Goal: Transaction & Acquisition: Purchase product/service

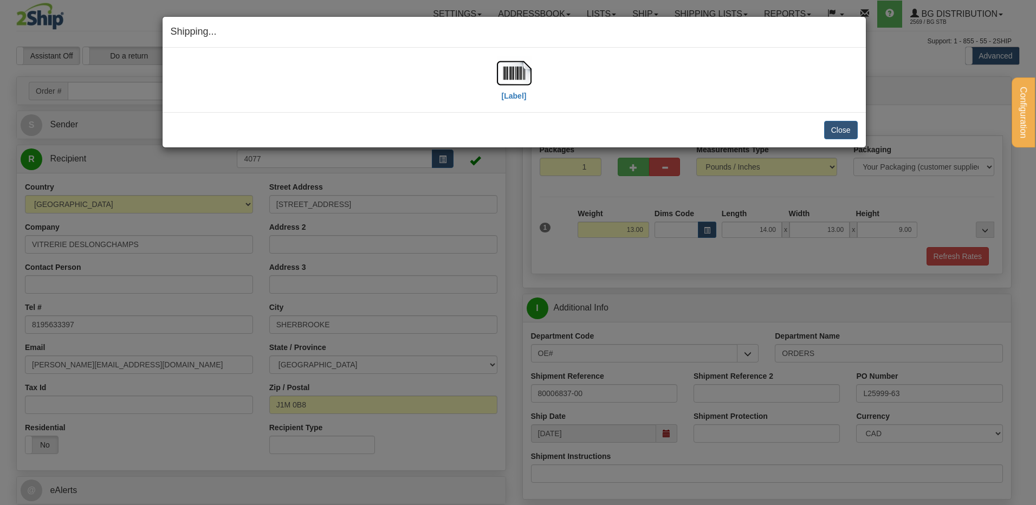
select select "2"
select select "QC"
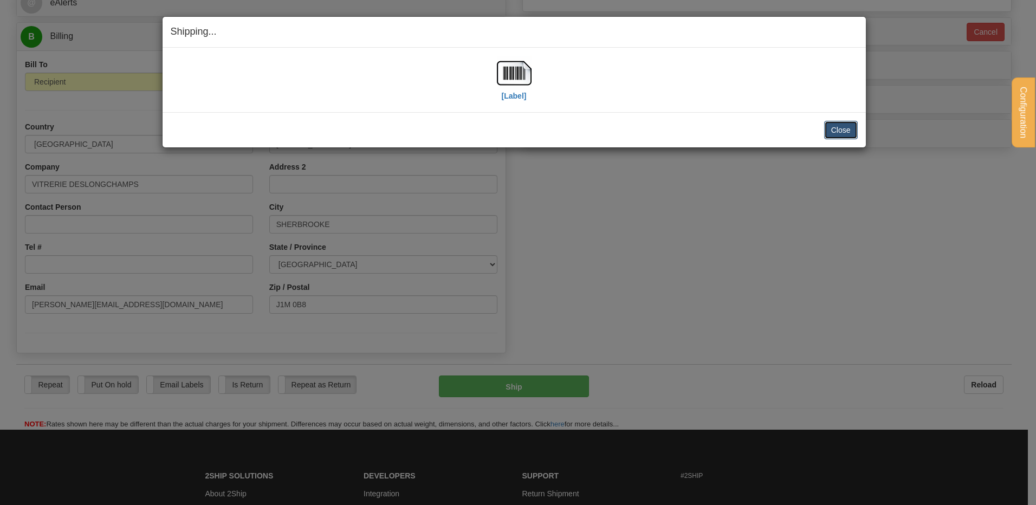
click at [847, 124] on button "Close" at bounding box center [841, 130] width 34 height 18
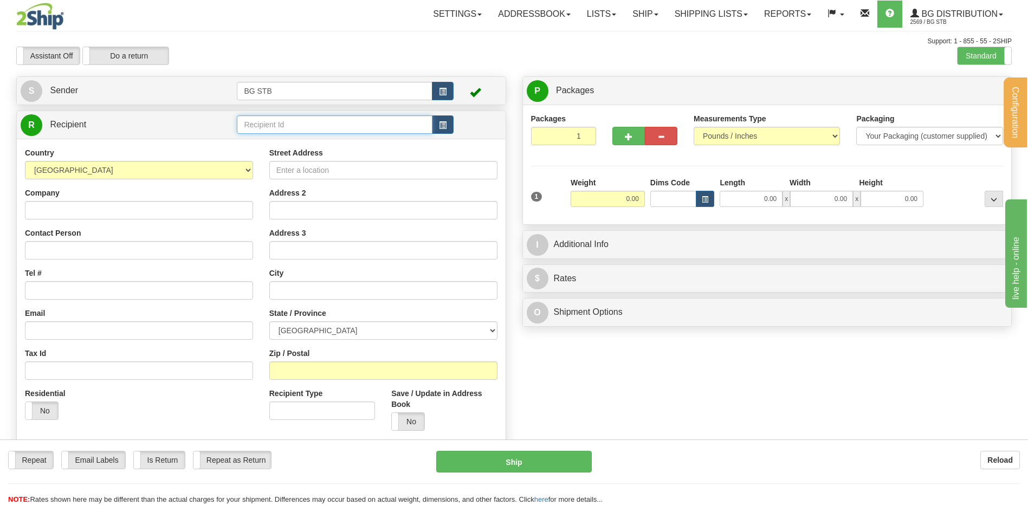
click at [255, 122] on input "text" at bounding box center [334, 124] width 195 height 18
click at [292, 138] on div "1224" at bounding box center [332, 141] width 185 height 12
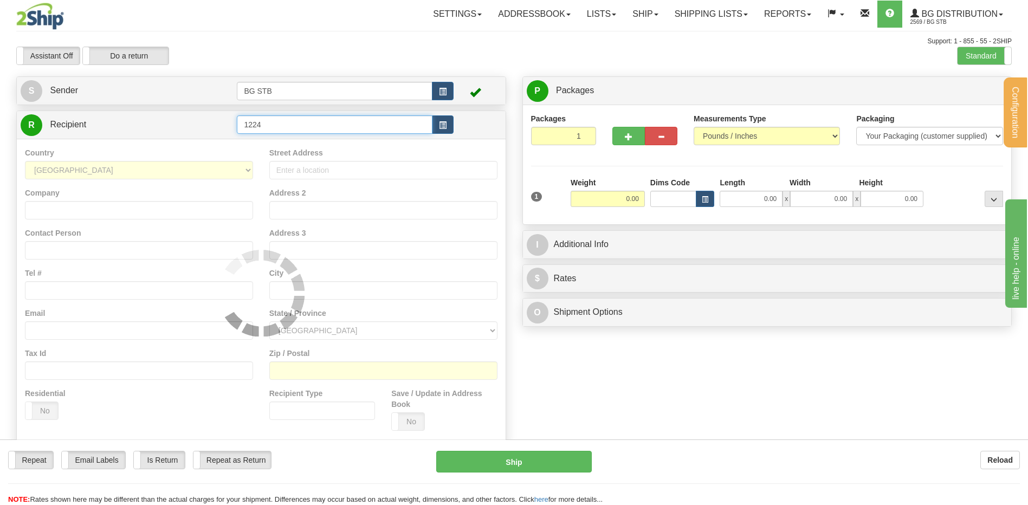
type input "1224"
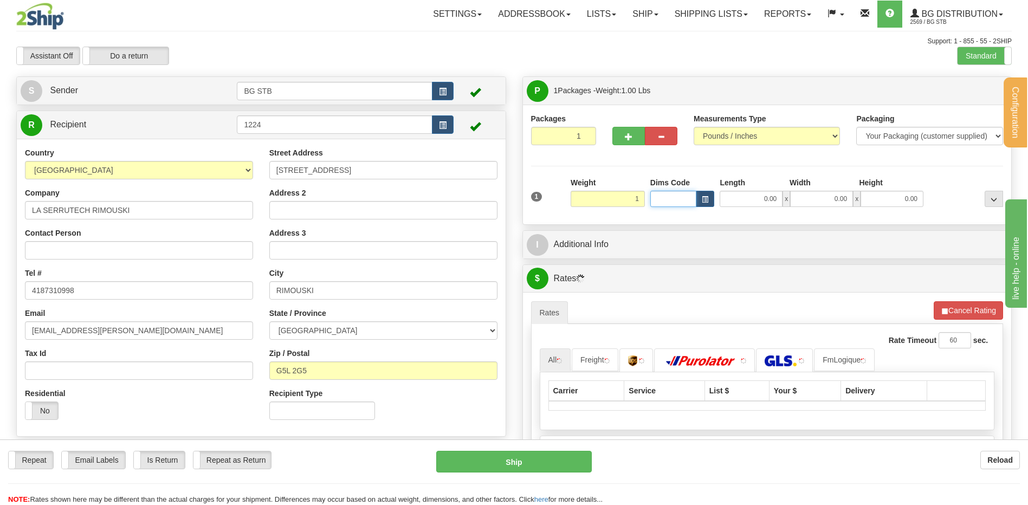
type input "1.00"
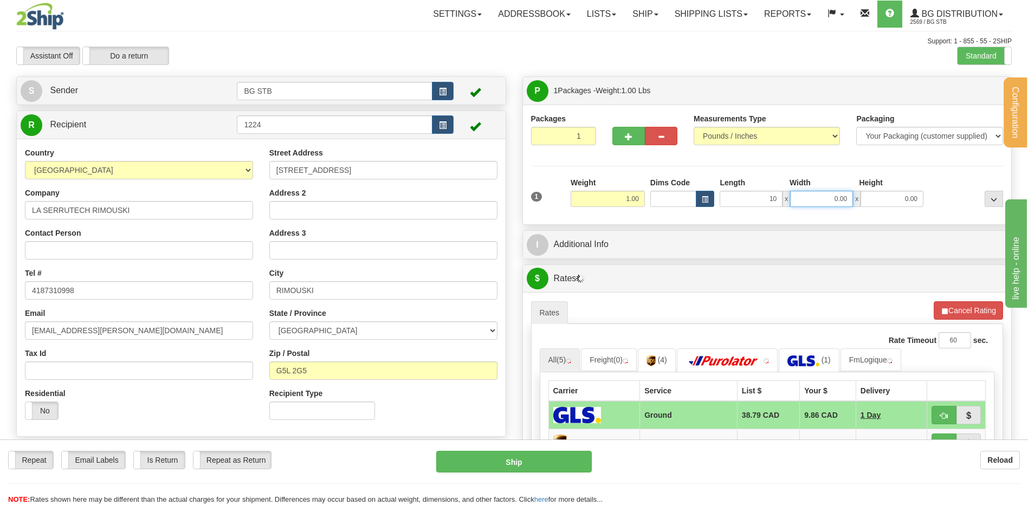
type input "10.00"
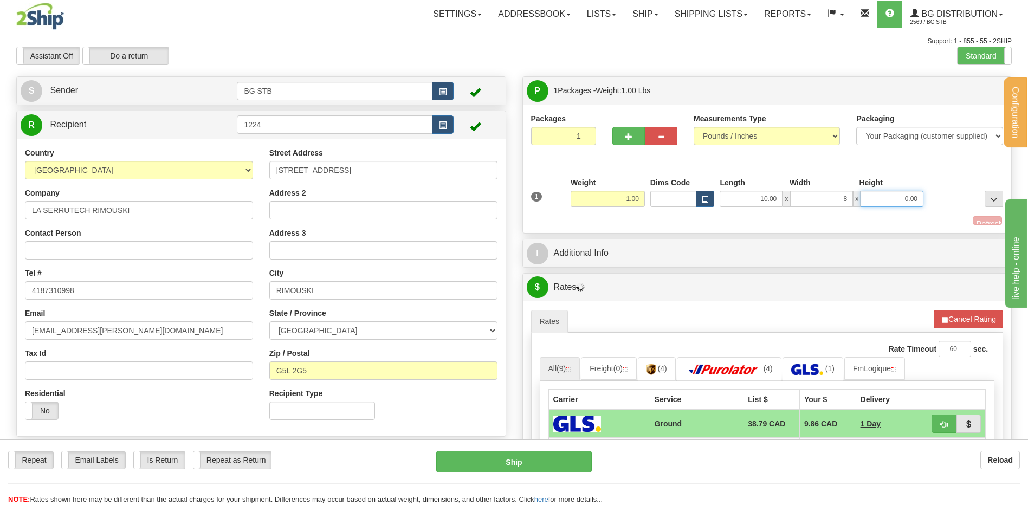
type input "8.00"
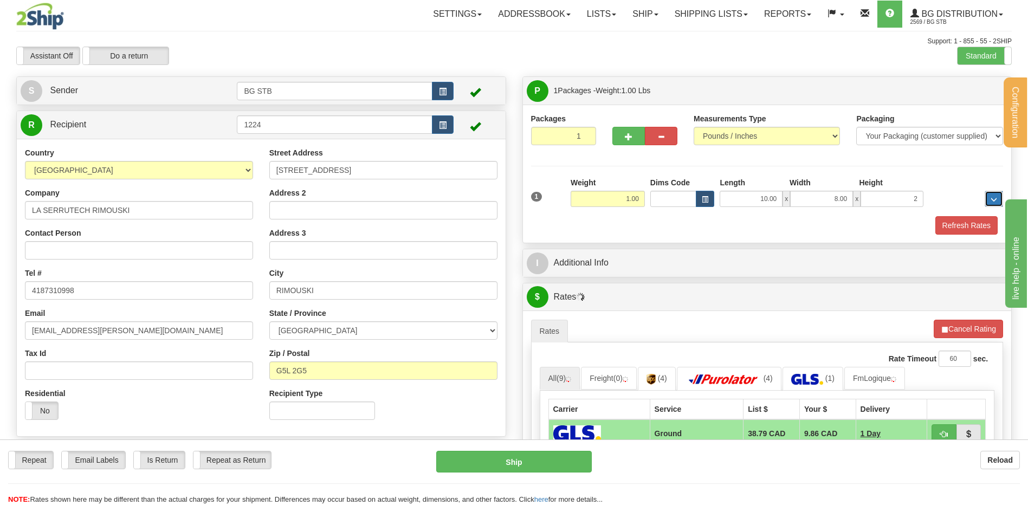
type input "2.00"
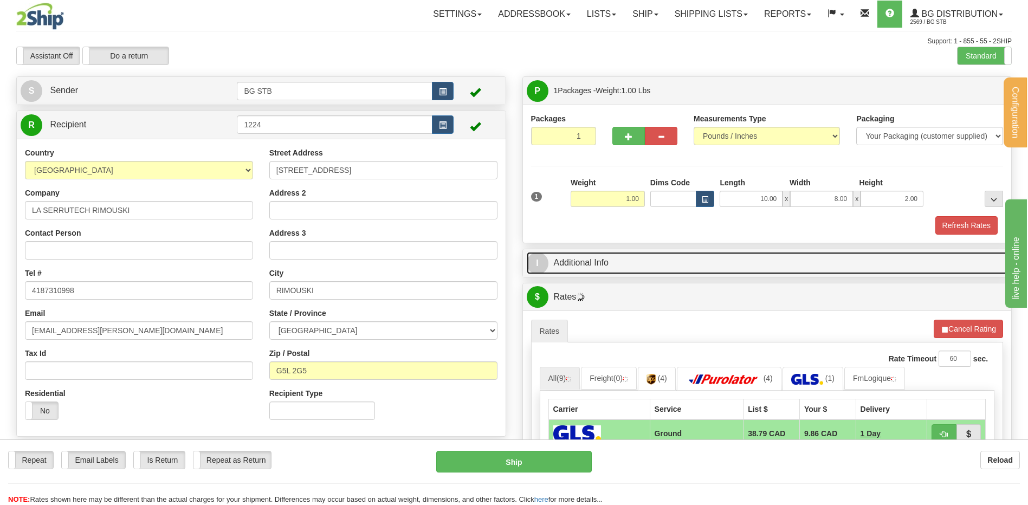
click at [579, 259] on link "I Additional Info" at bounding box center [766, 263] width 481 height 22
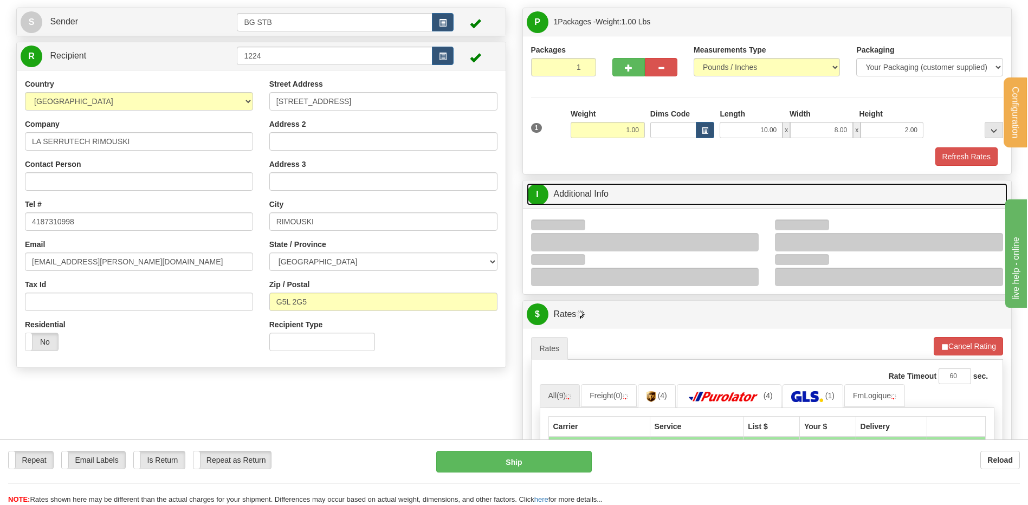
scroll to position [108, 0]
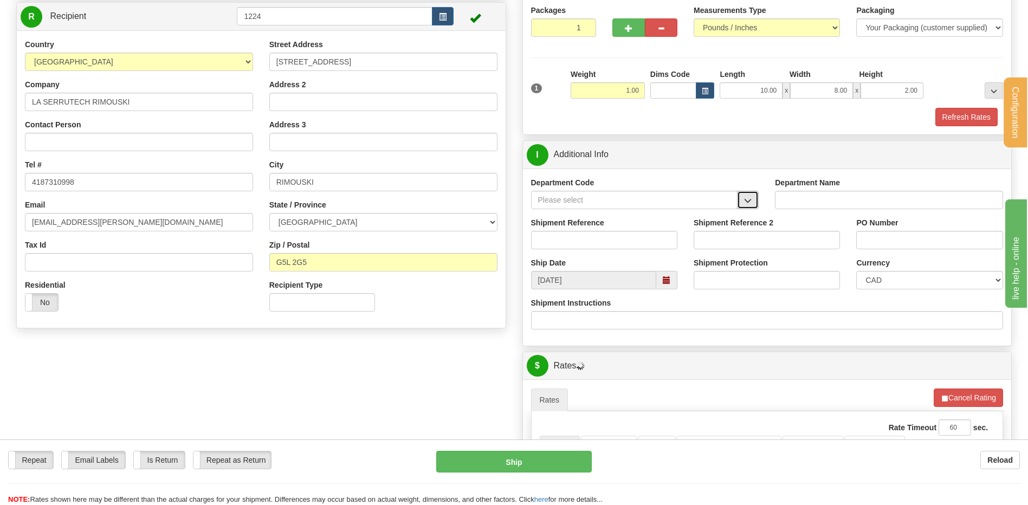
click at [750, 203] on span "button" at bounding box center [748, 200] width 8 height 7
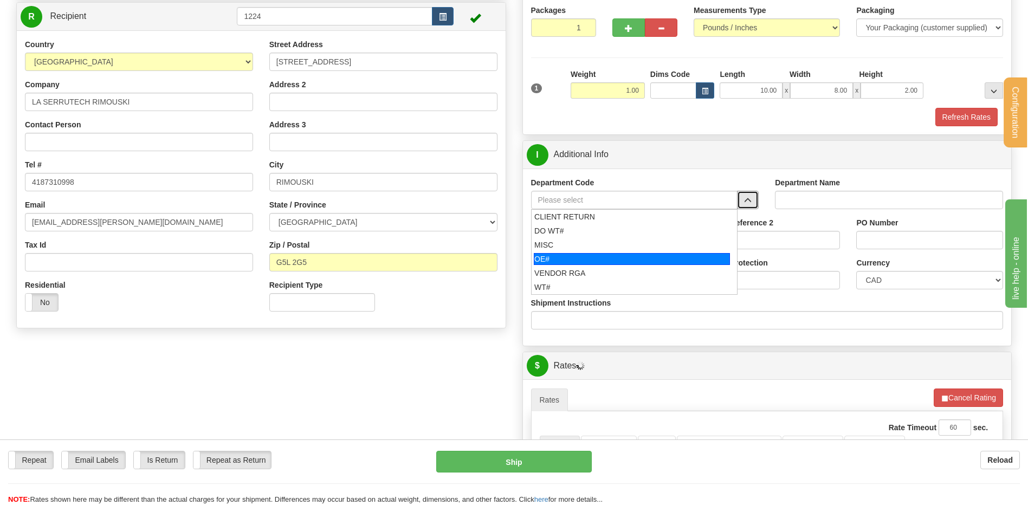
drag, startPoint x: 595, startPoint y: 259, endPoint x: 593, endPoint y: 240, distance: 18.5
click at [594, 257] on div "OE#" at bounding box center [632, 259] width 196 height 12
type input "OE#"
type input "ORDERS"
click at [593, 240] on input "Shipment Reference" at bounding box center [604, 240] width 146 height 18
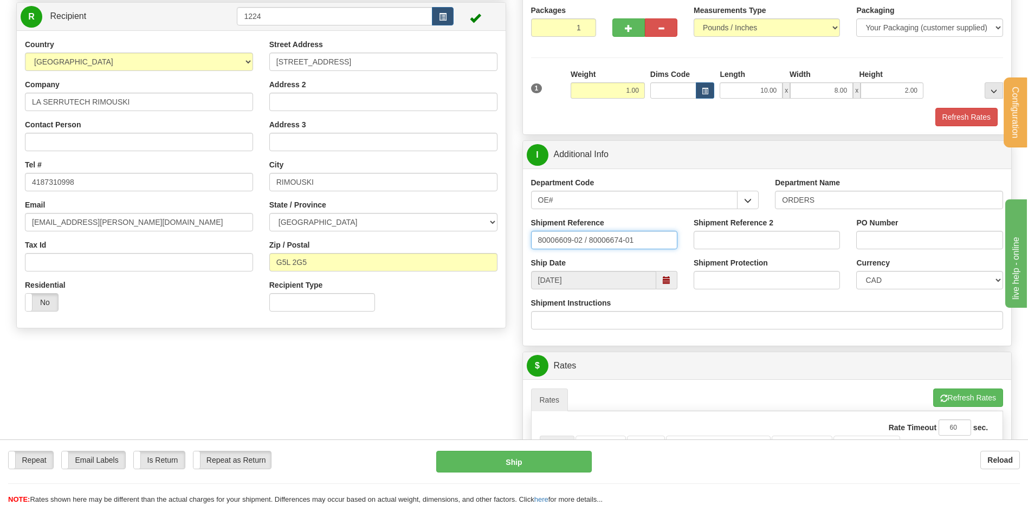
type input "80006609-02 / 80006674-01"
type input "g"
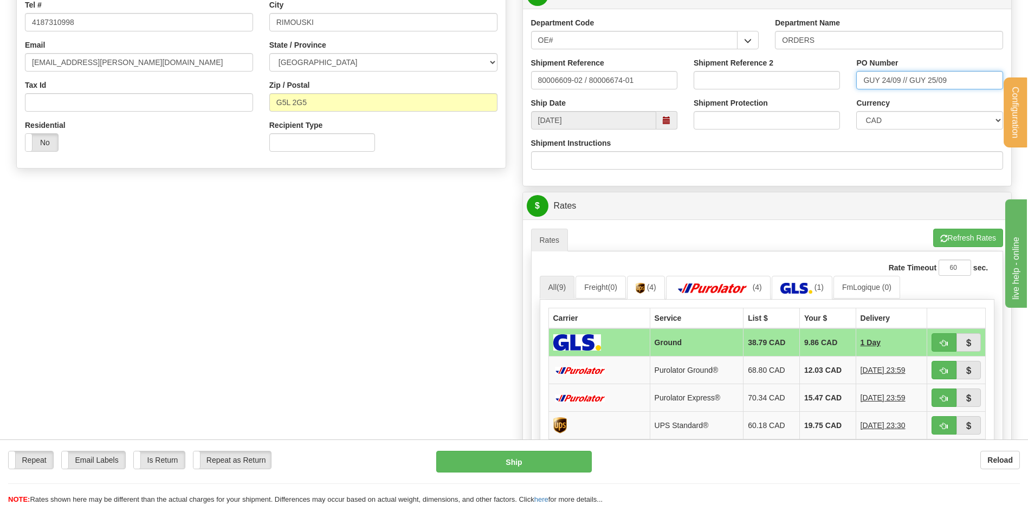
scroll to position [379, 0]
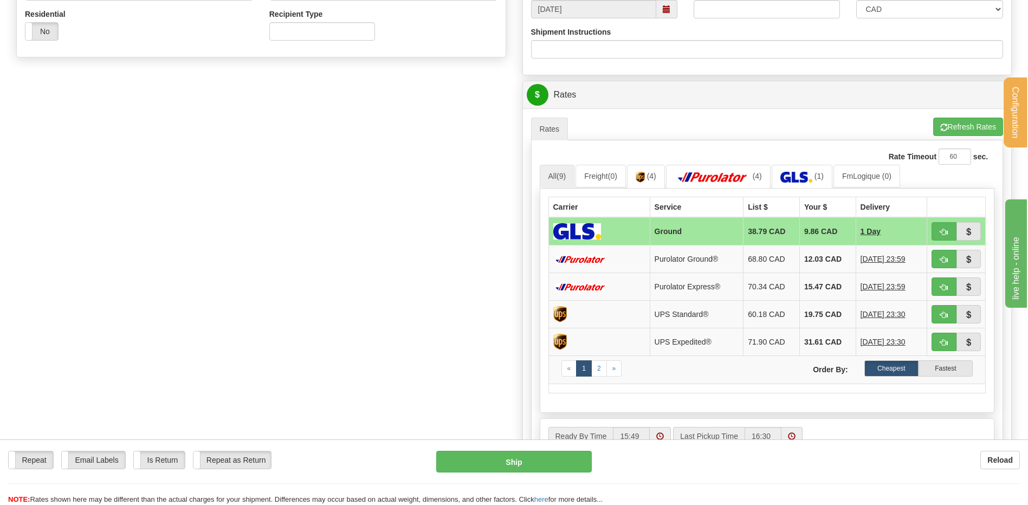
type input "GUY 24/09 // GUY 25/09"
click at [944, 230] on span "button" at bounding box center [944, 232] width 8 height 7
type input "1"
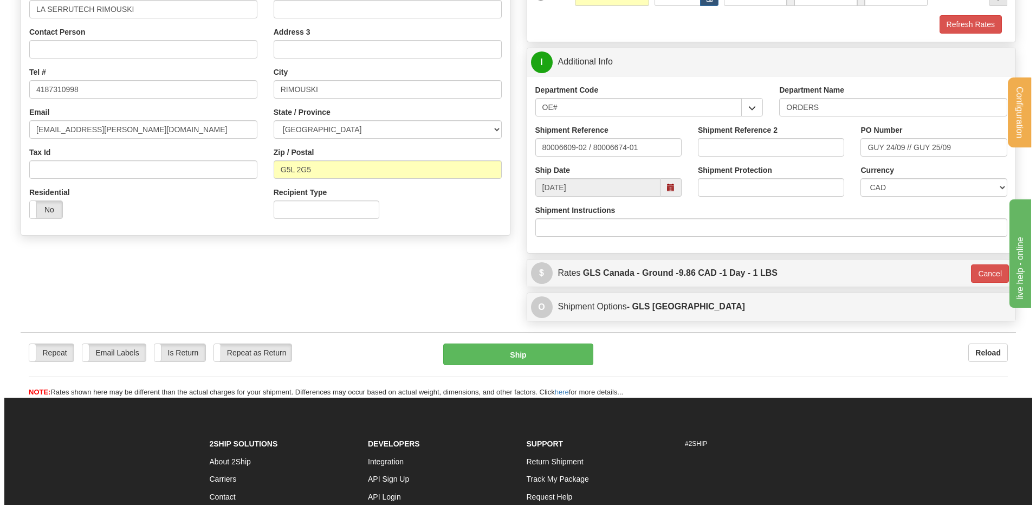
scroll to position [156, 0]
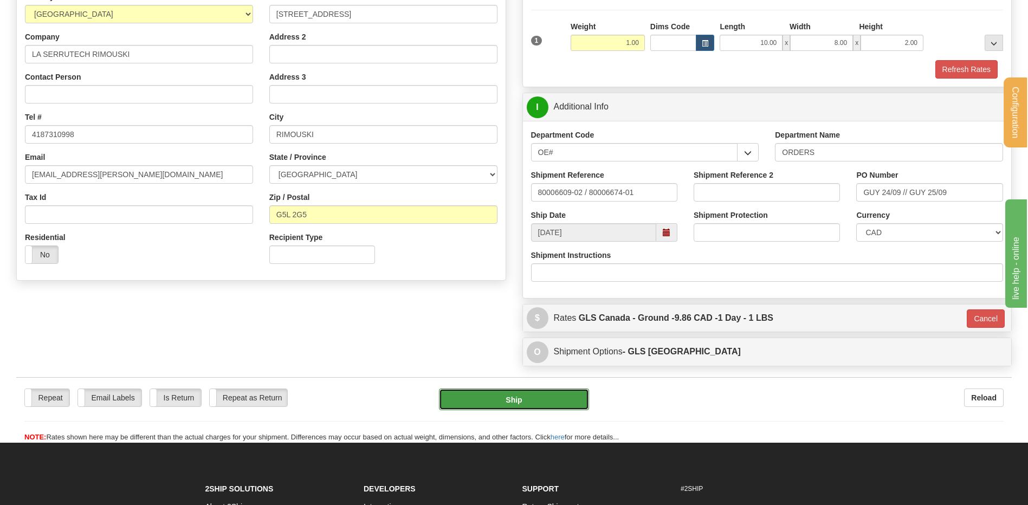
click at [512, 396] on button "Ship" at bounding box center [513, 399] width 149 height 22
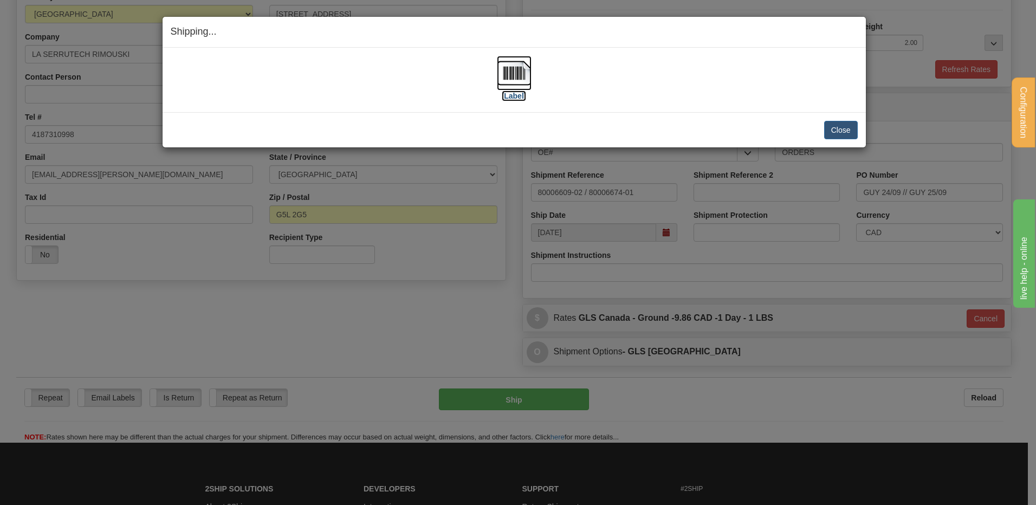
click at [523, 75] on img at bounding box center [514, 73] width 35 height 35
click at [847, 128] on button "Close" at bounding box center [841, 130] width 34 height 18
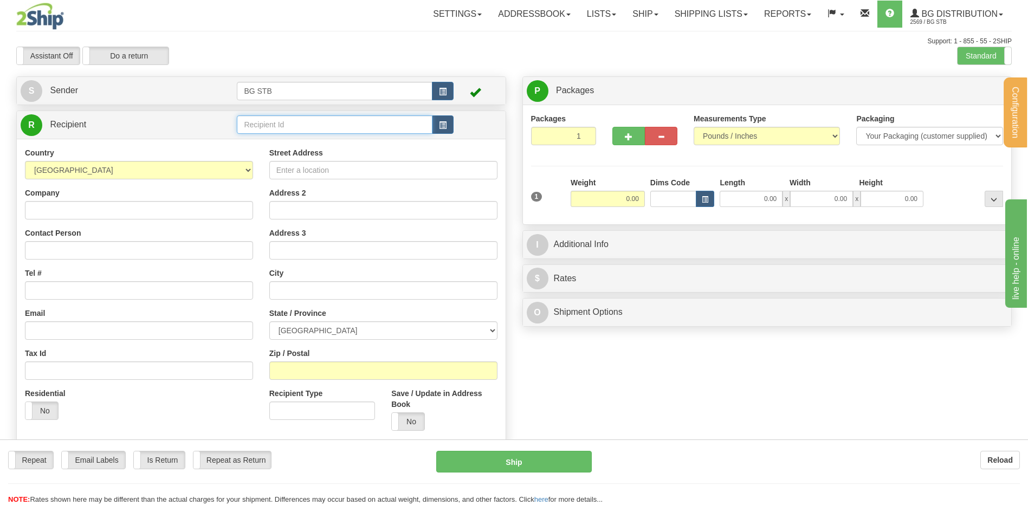
click at [253, 125] on input "text" at bounding box center [334, 124] width 195 height 18
type input "BG OTT"
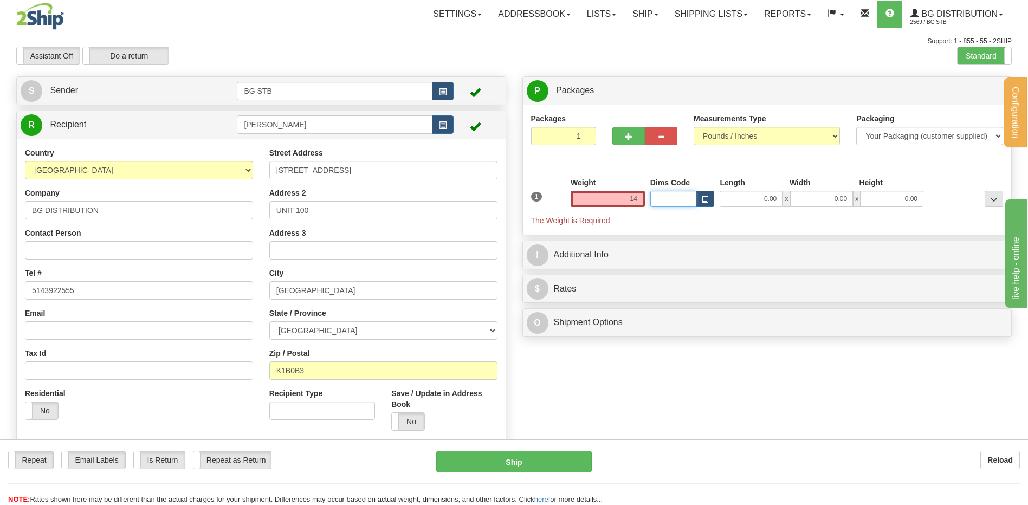
type input "14.00"
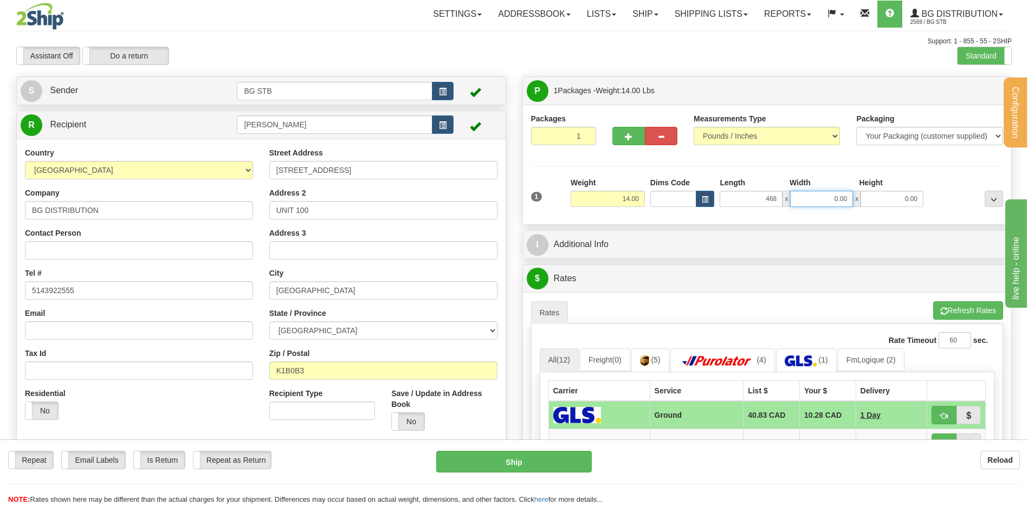
type input "468.00"
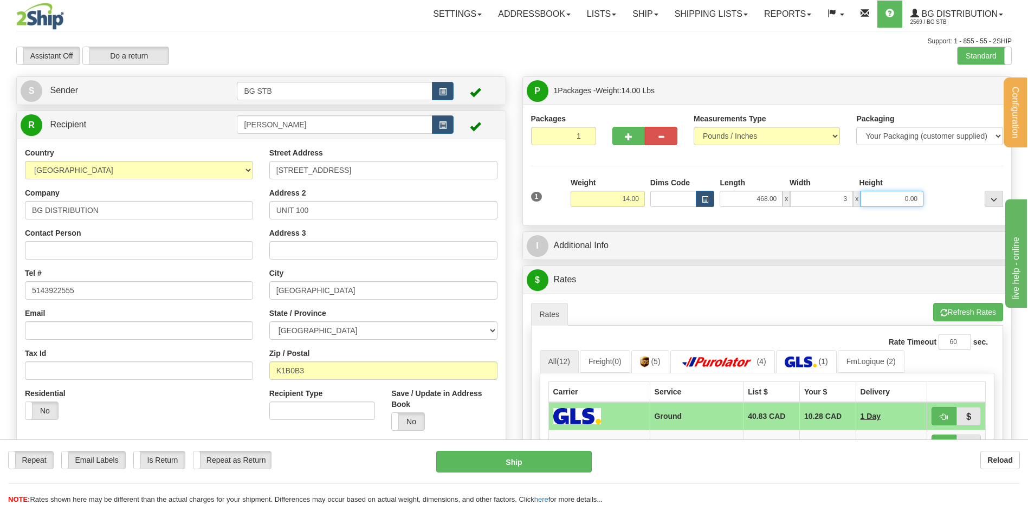
type input "3.00"
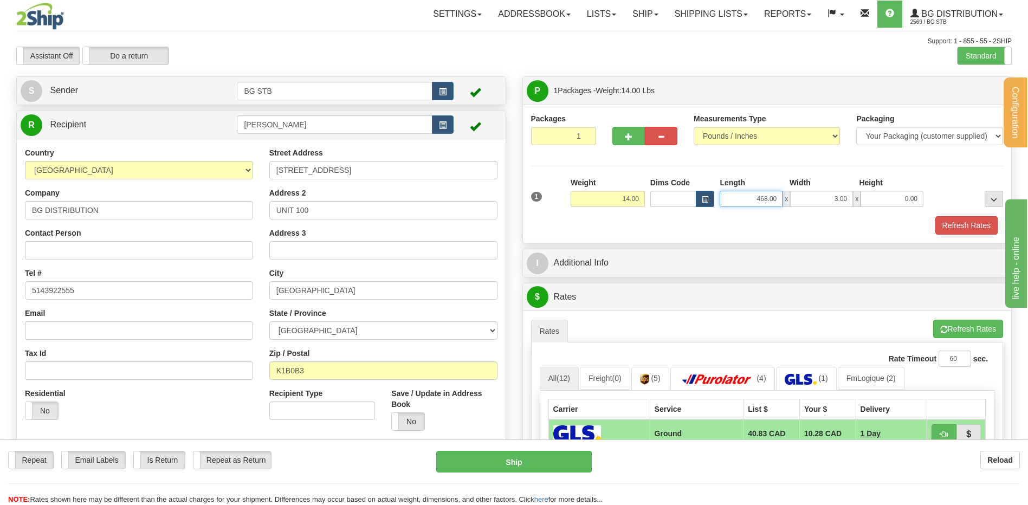
drag, startPoint x: 752, startPoint y: 190, endPoint x: 815, endPoint y: 175, distance: 64.0
click at [812, 178] on div "Length Width Height 468.00 x 3.00 x 0.00" at bounding box center [821, 192] width 209 height 30
type input "46.00"
type input "8.00"
type input "3.00"
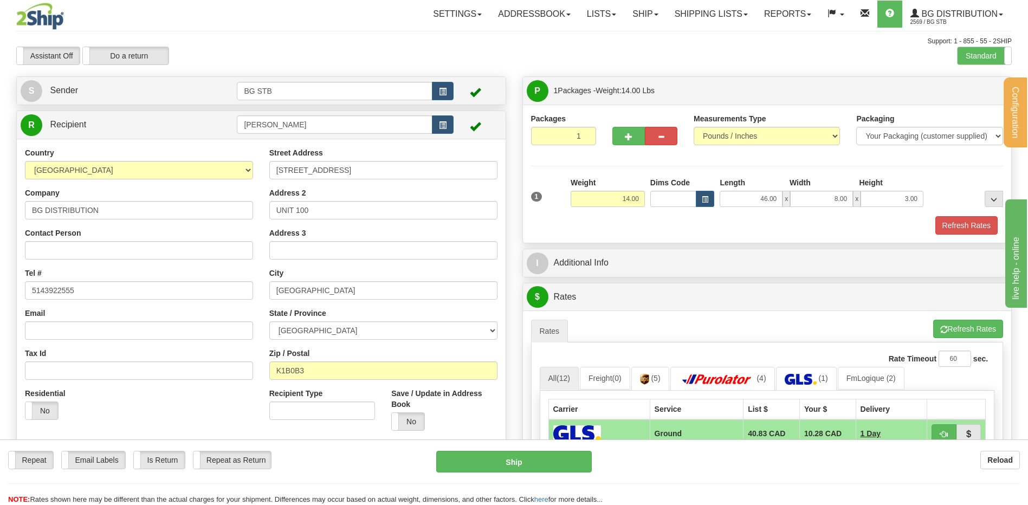
click at [692, 249] on div "I Additional Info" at bounding box center [767, 263] width 489 height 28
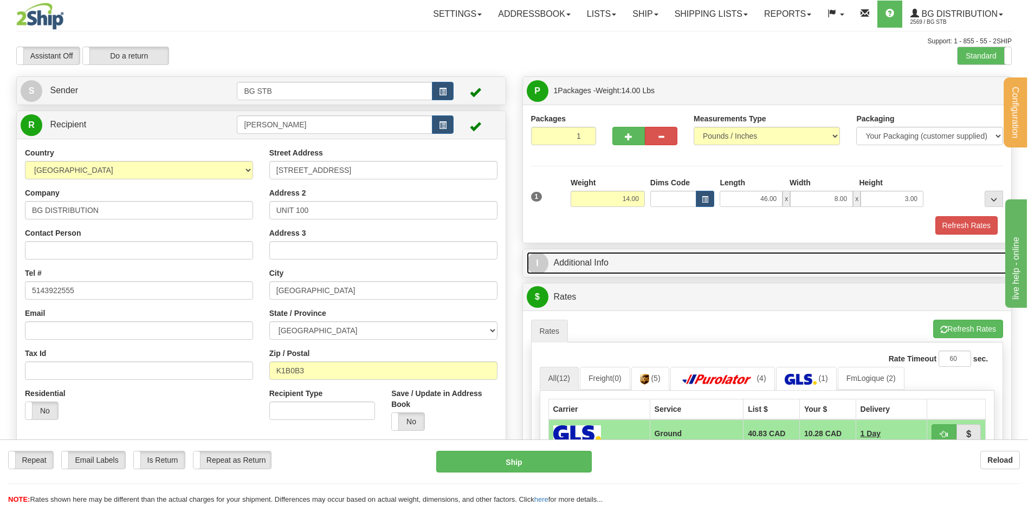
click at [687, 255] on link "I Additional Info" at bounding box center [766, 263] width 481 height 22
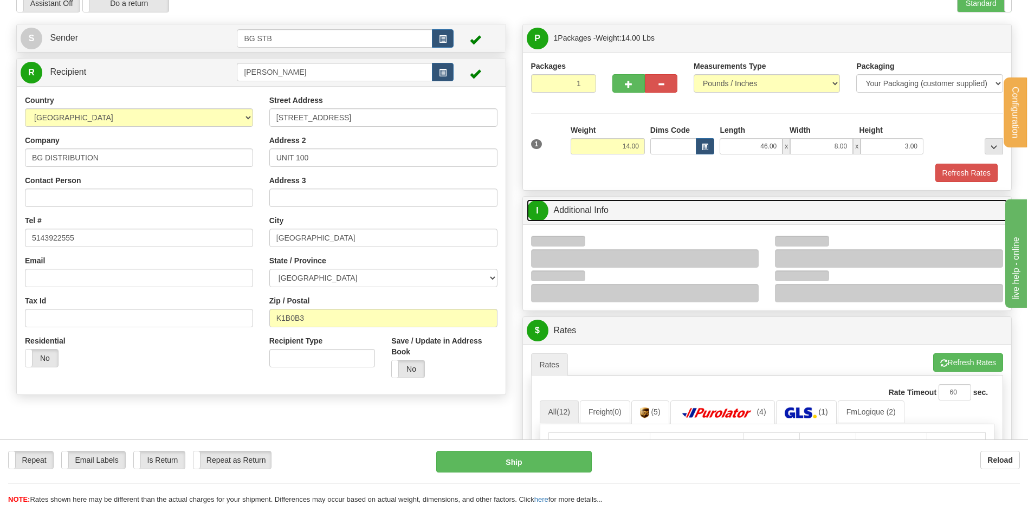
scroll to position [162, 0]
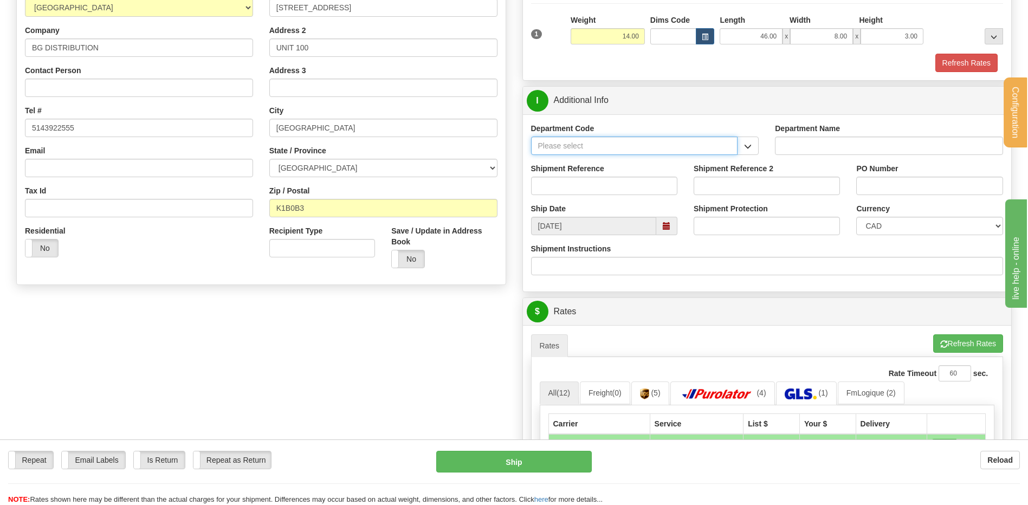
click at [734, 147] on input "Department Code" at bounding box center [634, 145] width 207 height 18
click at [746, 148] on span "button" at bounding box center [748, 146] width 8 height 7
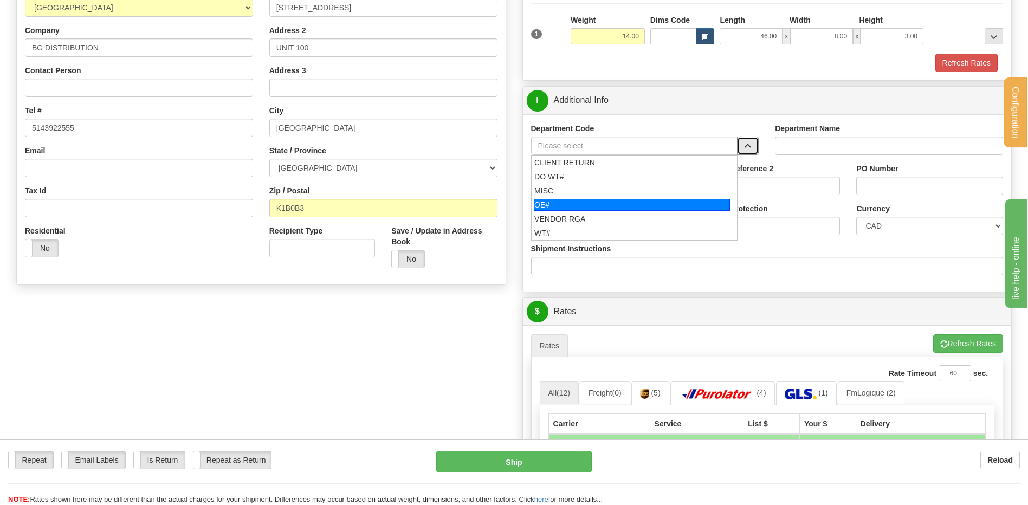
click at [576, 207] on div "OE#" at bounding box center [632, 205] width 196 height 12
type input "OE#"
type input "ORDERS"
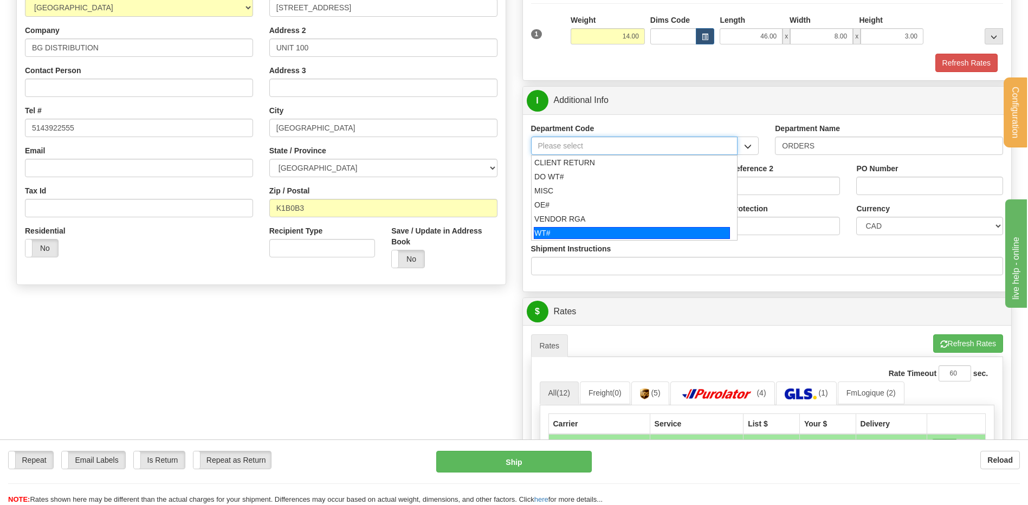
click at [552, 231] on div "WT#" at bounding box center [632, 233] width 196 height 12
type input "WT#"
type input "WAREHOUSE TRANSFERS"
type input "WT#"
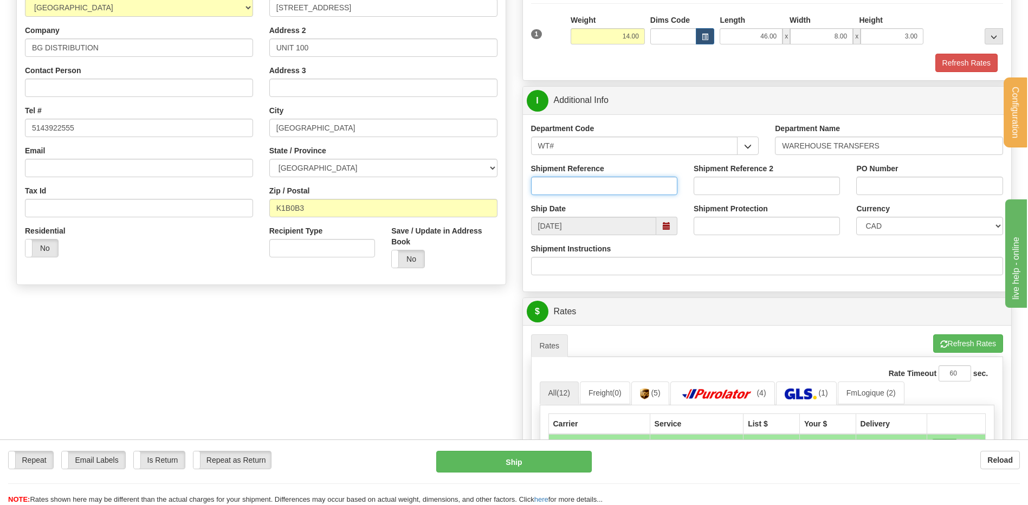
click at [605, 179] on input "Shipment Reference" at bounding box center [604, 186] width 146 height 18
type input "167215-00"
type input "a"
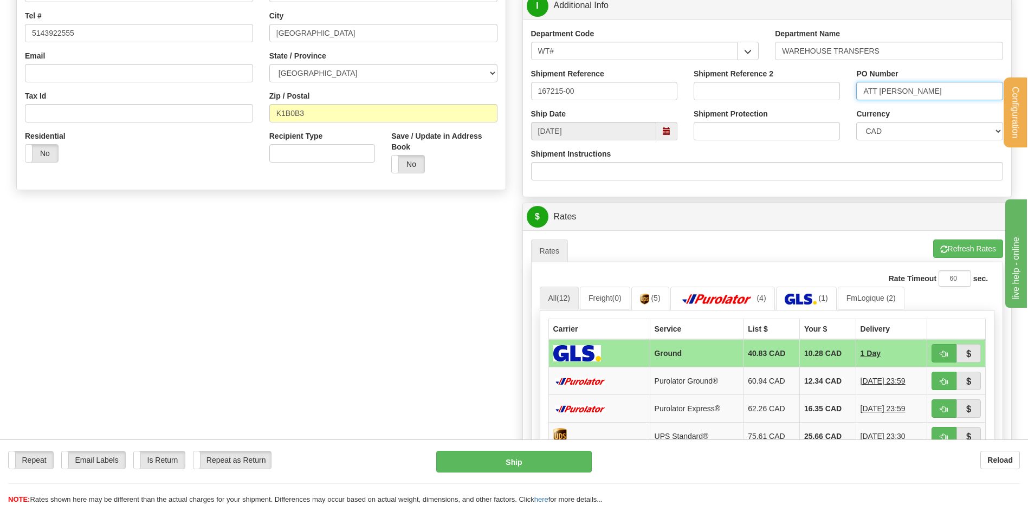
scroll to position [379, 0]
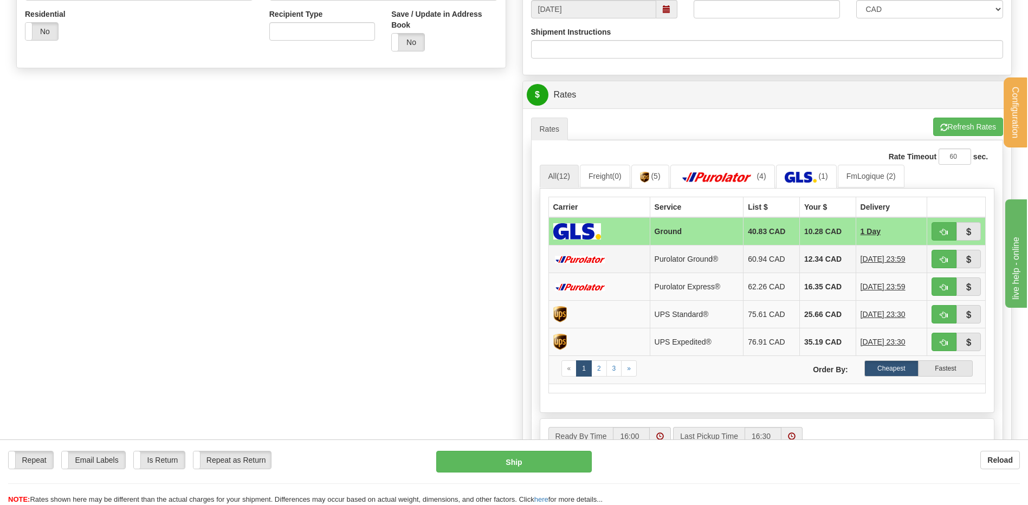
type input "ATT KAREN"
click at [940, 256] on span "button" at bounding box center [944, 259] width 8 height 7
type input "260"
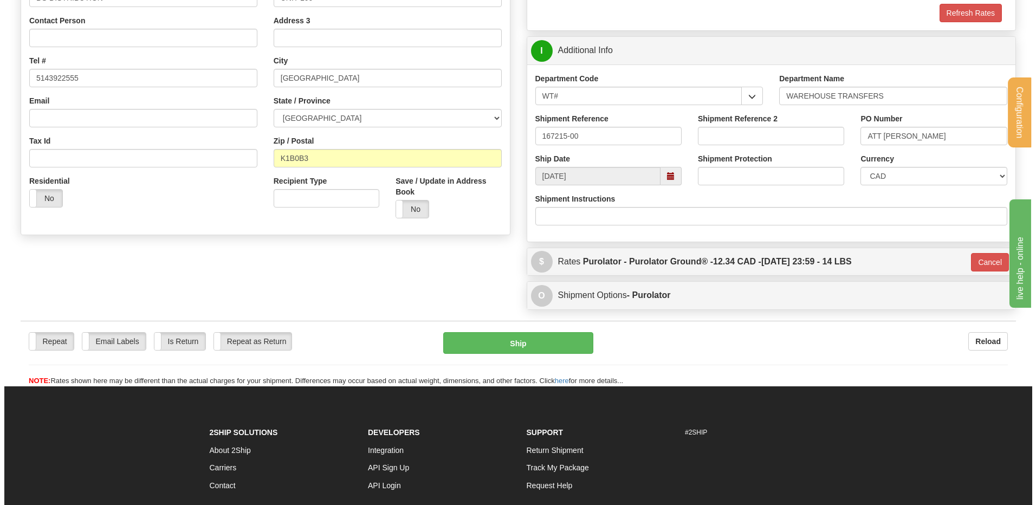
scroll to position [212, 0]
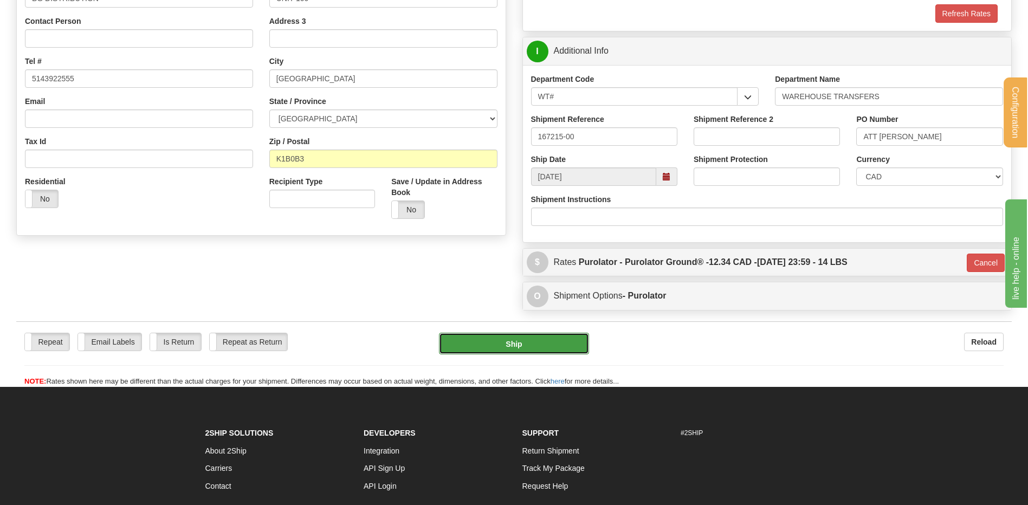
click at [506, 338] on button "Ship" at bounding box center [513, 344] width 149 height 22
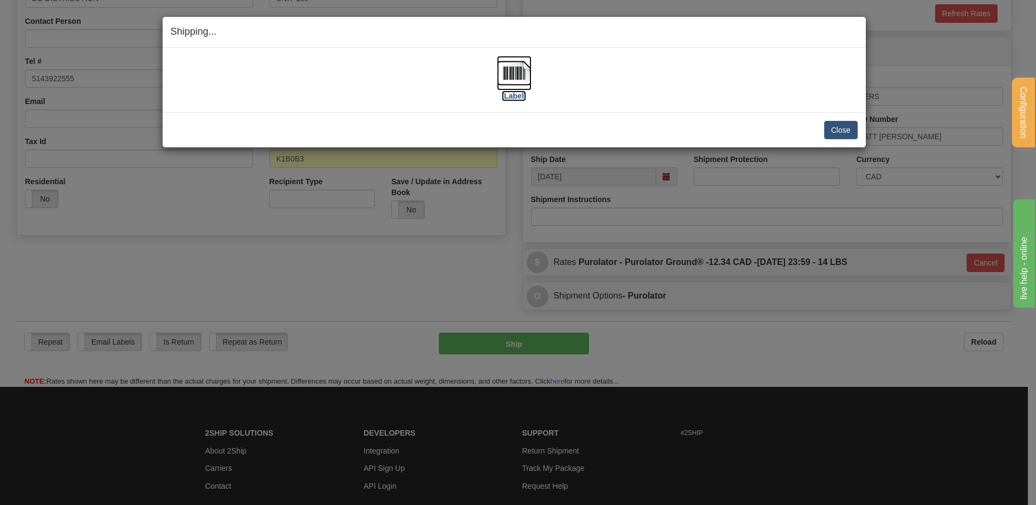
click at [511, 78] on img at bounding box center [514, 73] width 35 height 35
click at [838, 126] on button "Close" at bounding box center [841, 130] width 34 height 18
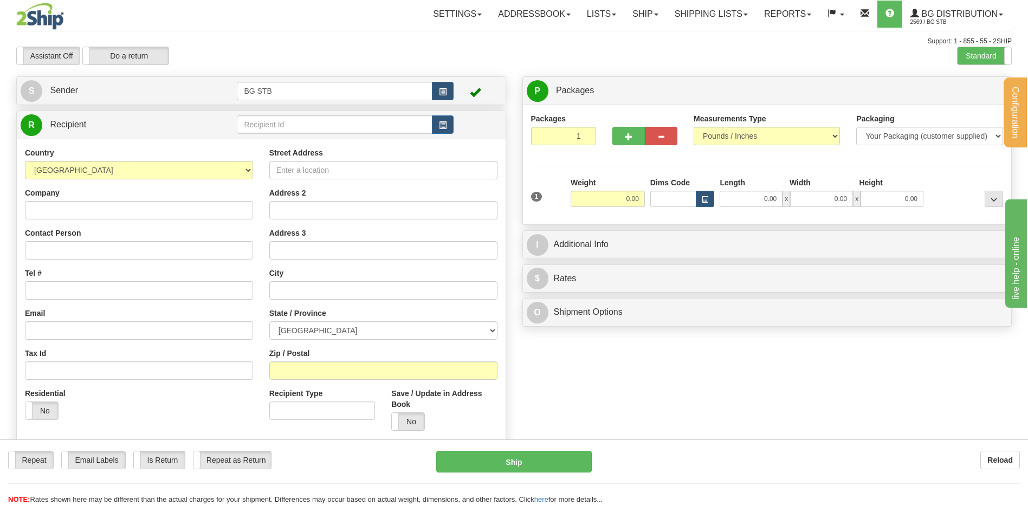
click at [373, 139] on div "Country AFGHANISTAN ALAND ISLANDS ALBANIA ALGERIA AMERICAN SAMOA ANDORRA ANGOLA…" at bounding box center [261, 293] width 489 height 308
click at [378, 127] on input "text" at bounding box center [334, 124] width 195 height 18
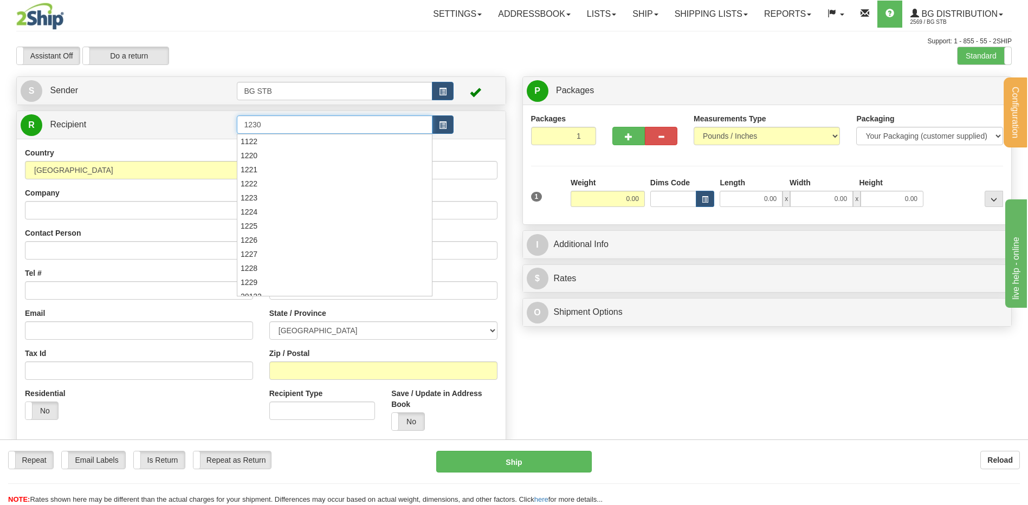
type input "1230"
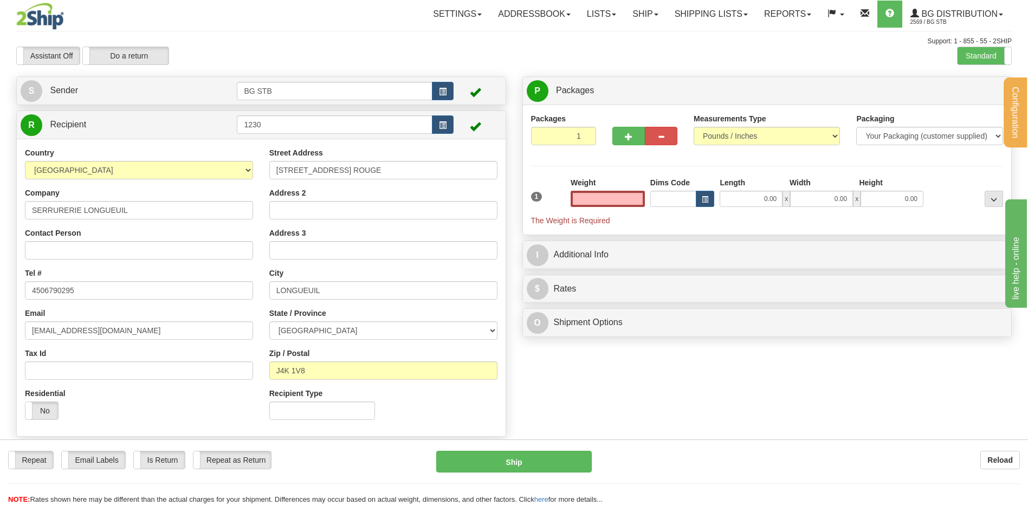
type input "0.00"
click at [620, 149] on div at bounding box center [644, 134] width 81 height 42
click at [623, 146] on div at bounding box center [644, 134] width 81 height 42
drag, startPoint x: 625, startPoint y: 144, endPoint x: 642, endPoint y: 139, distance: 17.9
click at [625, 144] on button "button" at bounding box center [628, 136] width 32 height 18
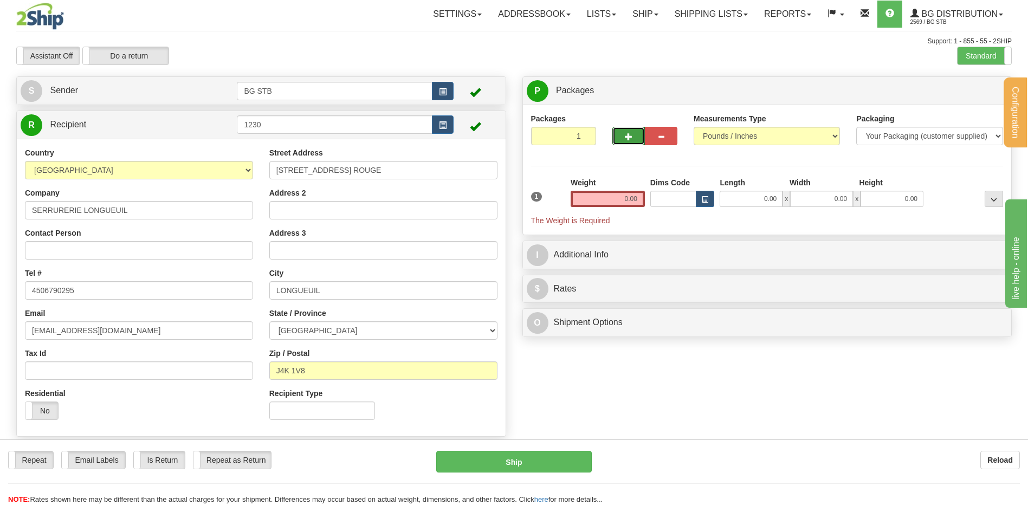
type input "2"
drag, startPoint x: 975, startPoint y: 93, endPoint x: 965, endPoint y: 95, distance: 10.0
click at [974, 92] on span "Package Level" at bounding box center [979, 91] width 43 height 8
radio input "true"
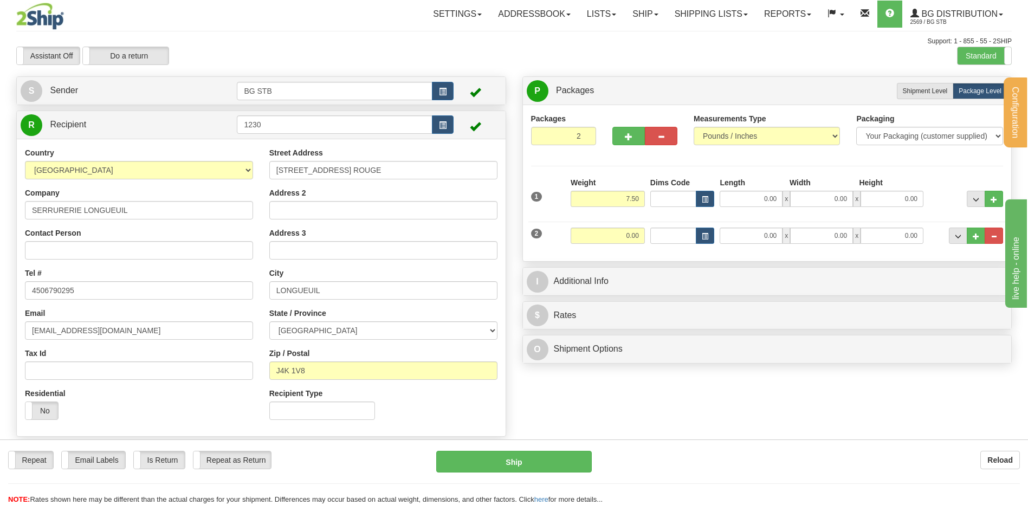
type input "7.50"
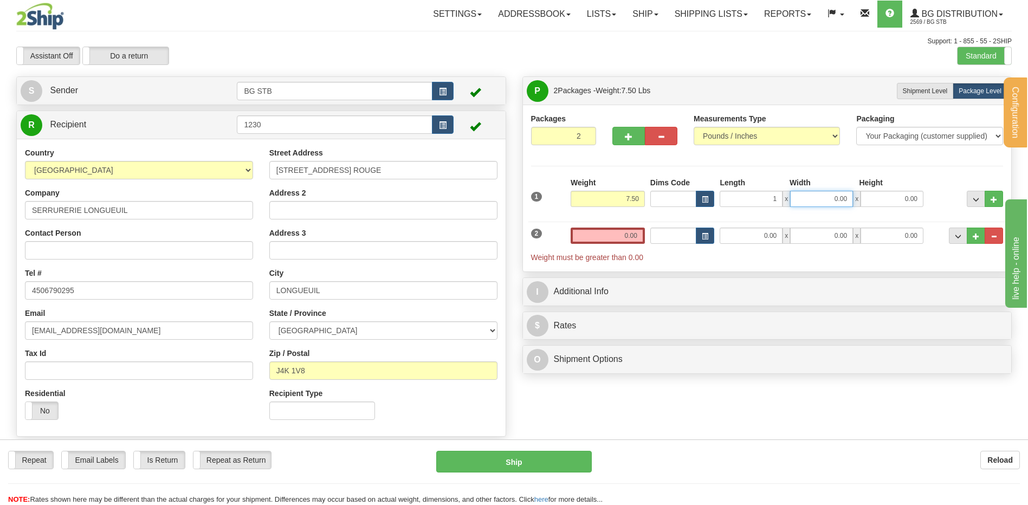
type input "1.00"
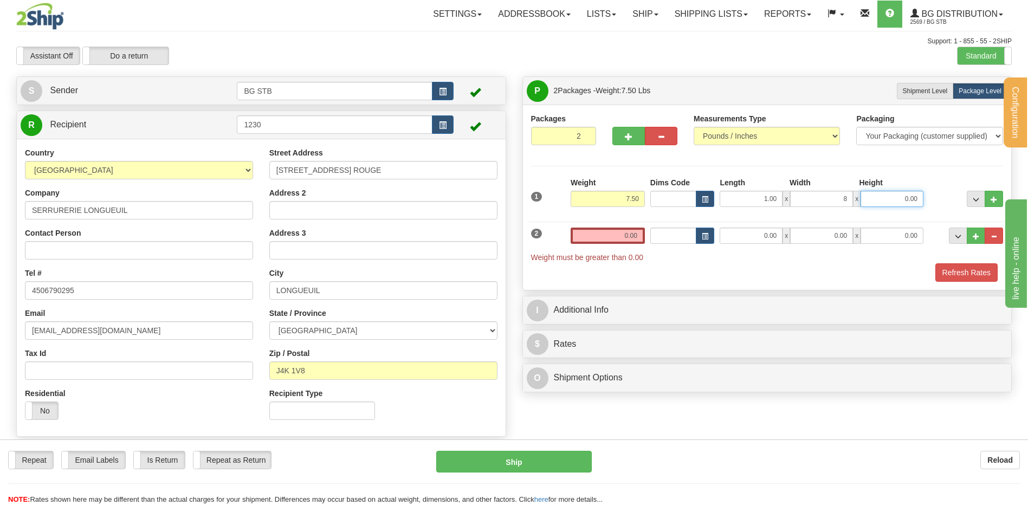
type input "8.00"
type input "6.00"
drag, startPoint x: 763, startPoint y: 196, endPoint x: 841, endPoint y: 199, distance: 78.1
click at [841, 199] on div "1.00 x 8.00 x 6.00" at bounding box center [821, 199] width 204 height 16
type input "12.00"
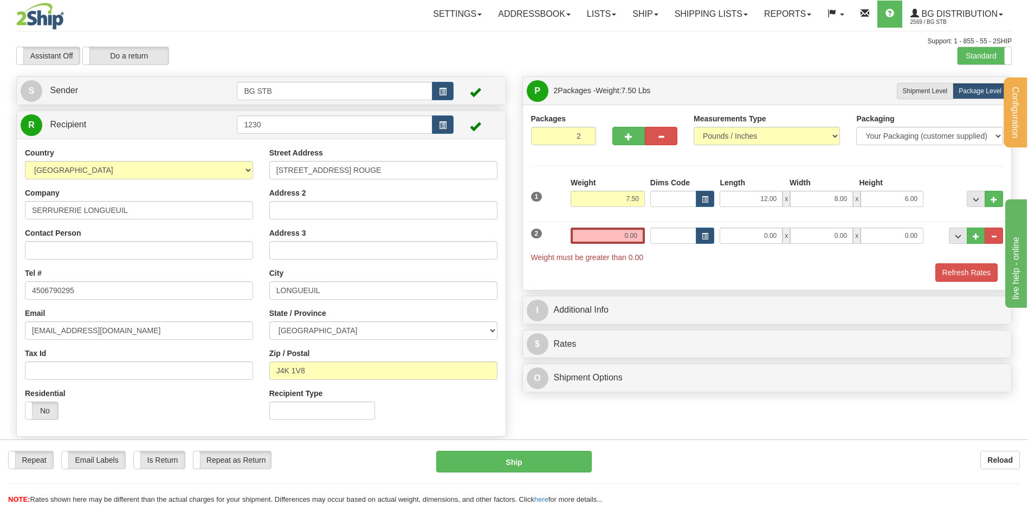
click at [629, 226] on div "2 Weight 0.00 Dims Code Length Width Height" at bounding box center [767, 239] width 478 height 47
click at [627, 234] on input "0.00" at bounding box center [607, 235] width 74 height 16
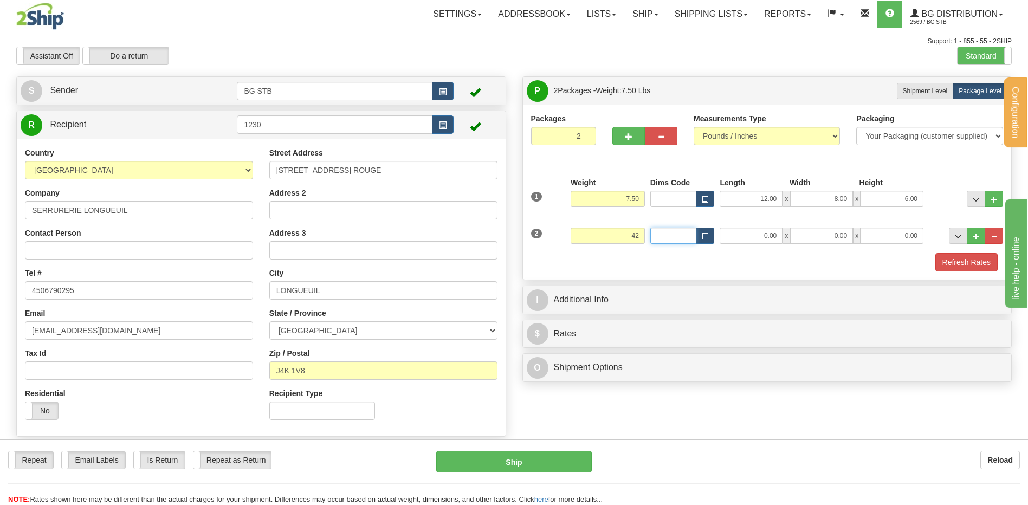
type input "42.00"
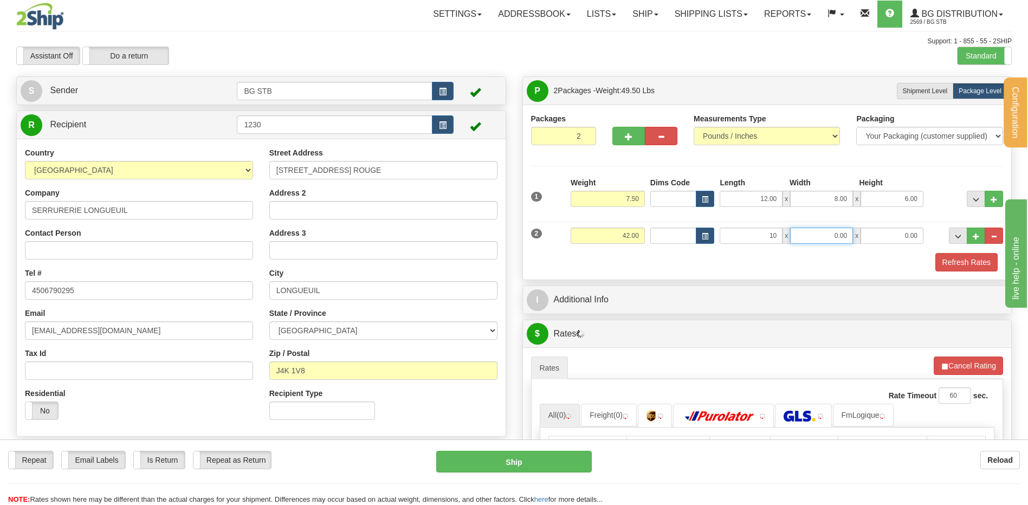
type input "10.00"
type input "8.00"
type input "16"
type input "16.00"
click at [619, 132] on button "button" at bounding box center [628, 136] width 32 height 18
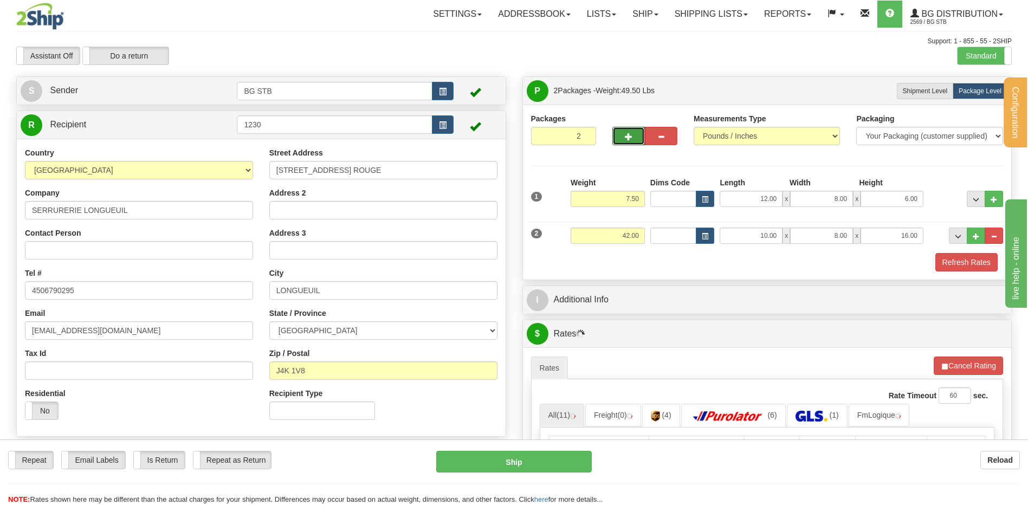
type input "3"
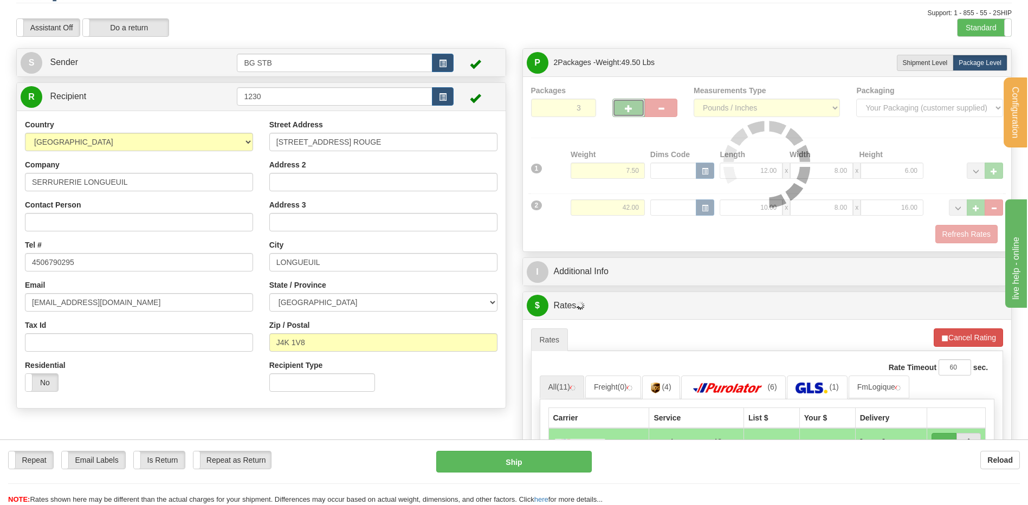
scroll to position [162, 0]
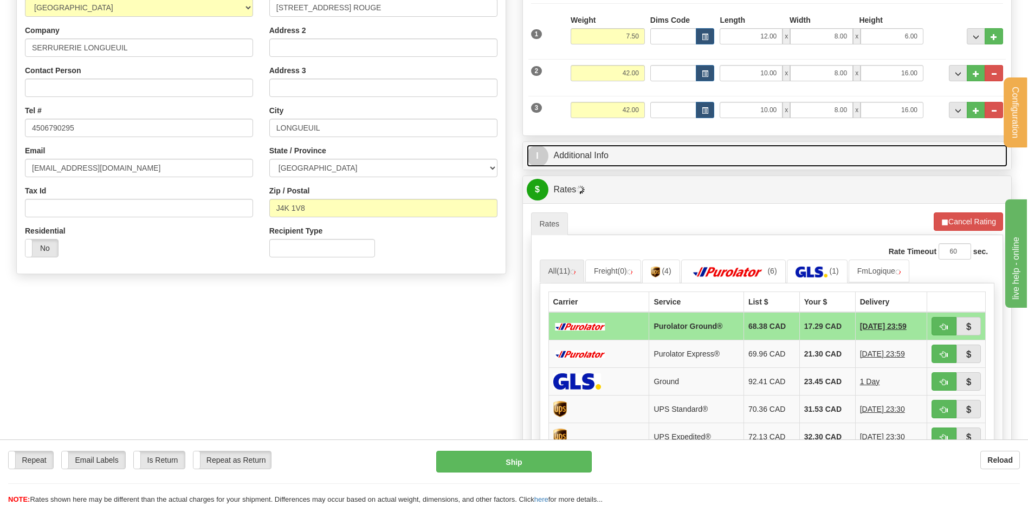
click at [625, 149] on link "I Additional Info" at bounding box center [766, 156] width 481 height 22
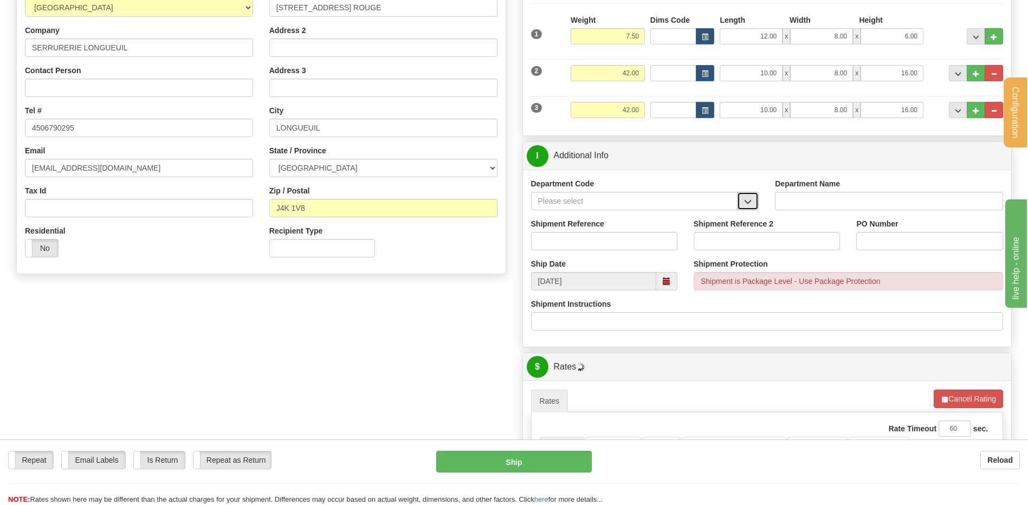
click at [747, 203] on span "button" at bounding box center [748, 201] width 8 height 7
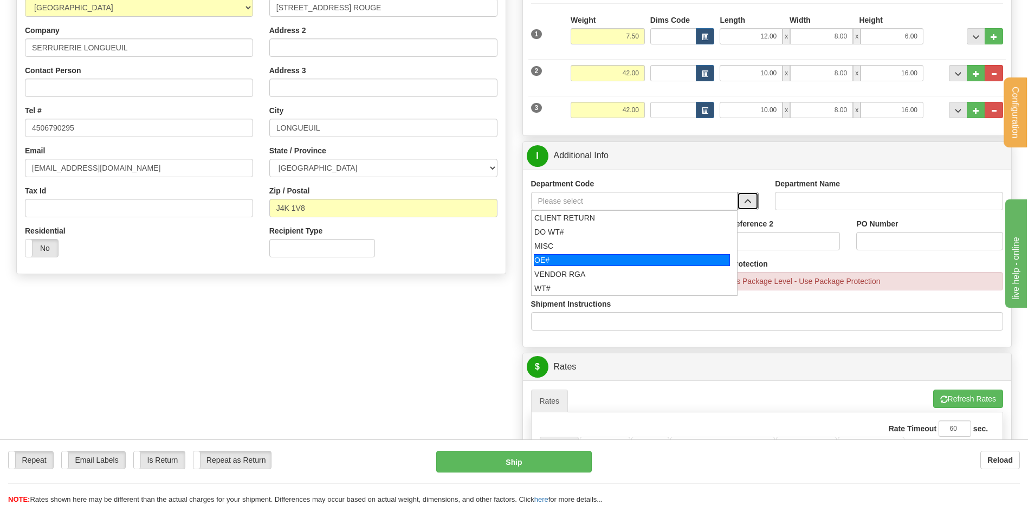
drag, startPoint x: 599, startPoint y: 257, endPoint x: 597, endPoint y: 248, distance: 9.4
click at [598, 257] on div "OE#" at bounding box center [632, 260] width 196 height 12
type input "OE#"
type input "ORDERS"
click at [597, 248] on input "Shipment Reference" at bounding box center [604, 241] width 146 height 18
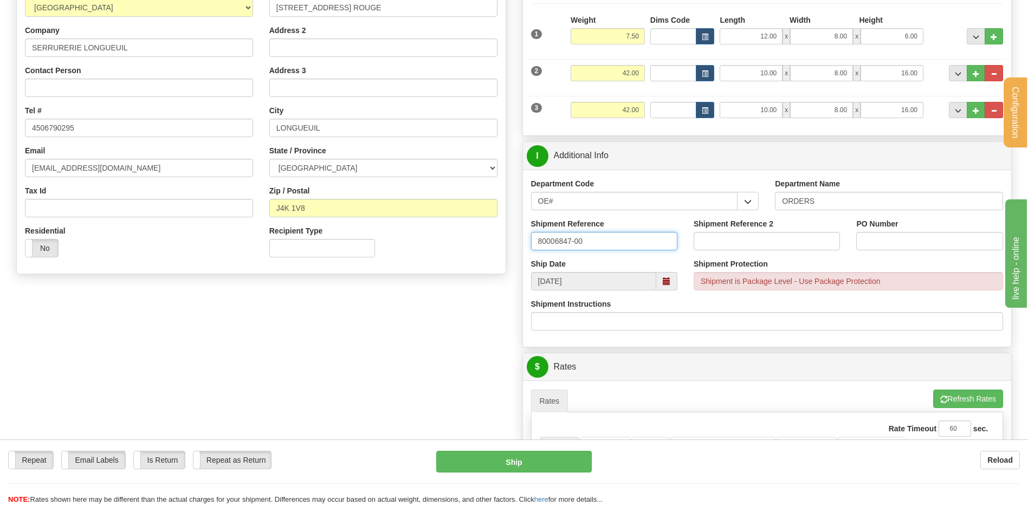
type input "80006847-00"
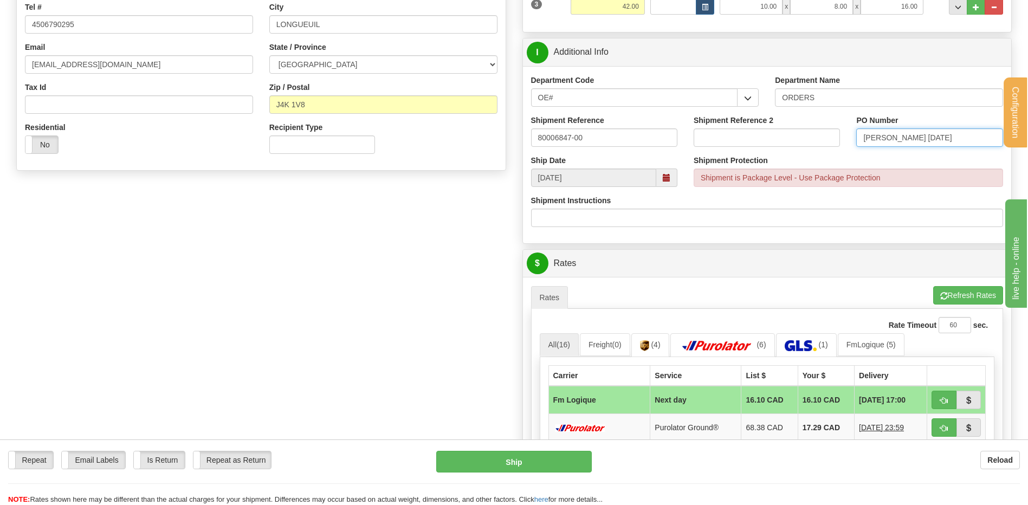
scroll to position [379, 0]
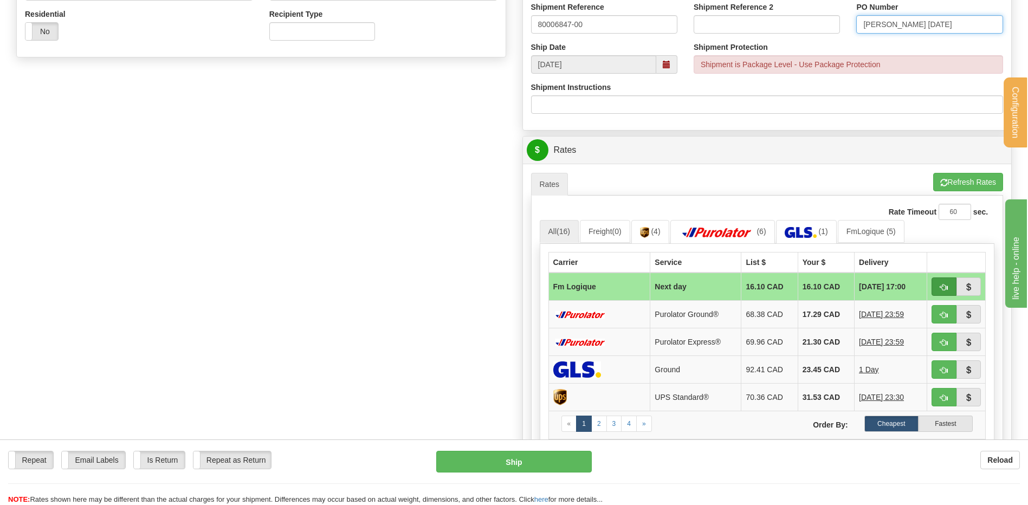
type input "MARTIN 09/29/25"
click at [939, 289] on button "button" at bounding box center [943, 286] width 25 height 18
type input "jour"
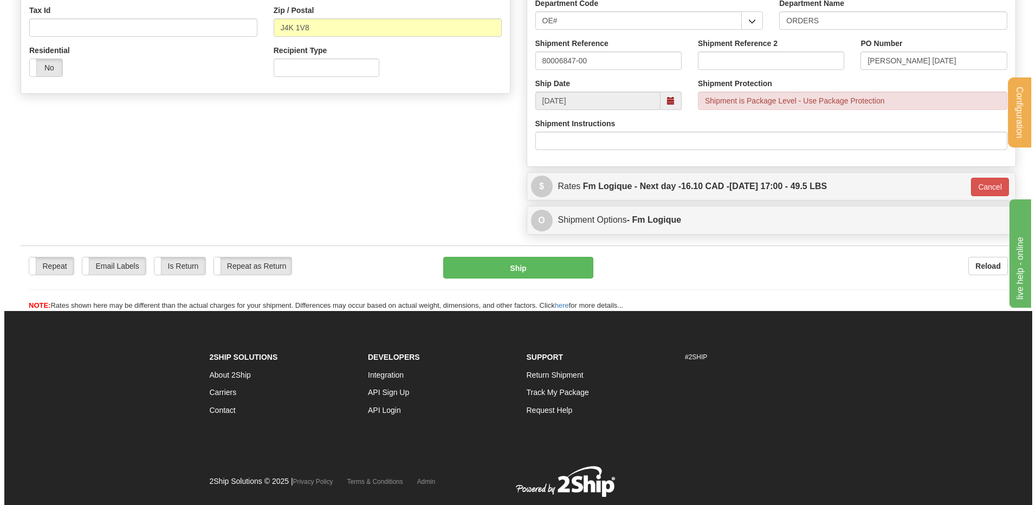
scroll to position [317, 0]
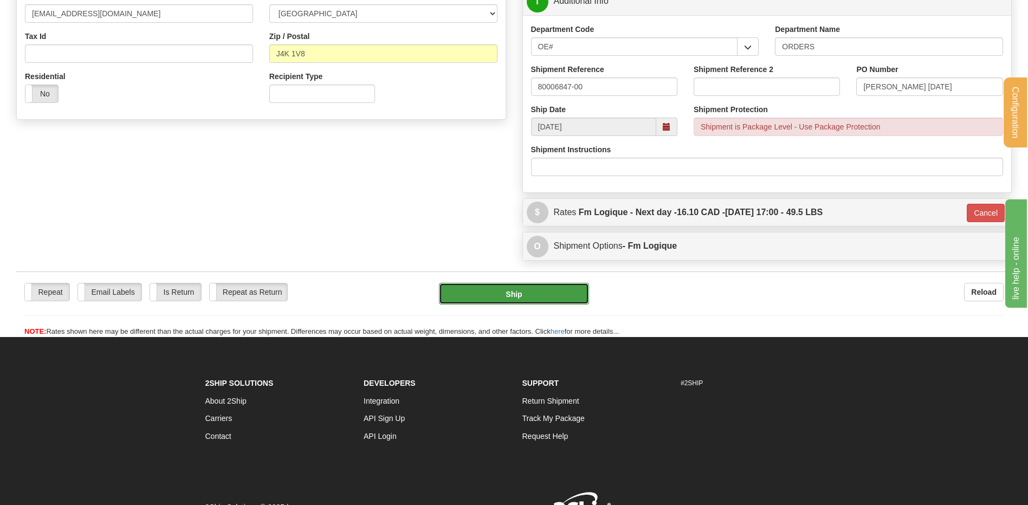
click at [520, 287] on button "Ship" at bounding box center [513, 294] width 149 height 22
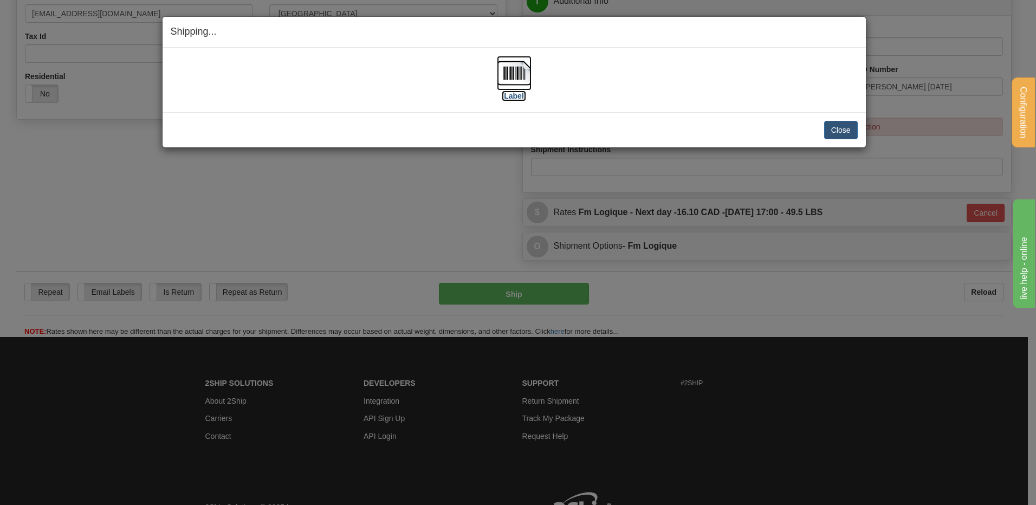
click at [502, 73] on img at bounding box center [514, 73] width 35 height 35
click at [849, 122] on button "Close" at bounding box center [841, 130] width 34 height 18
click at [841, 125] on button "Close" at bounding box center [841, 130] width 34 height 18
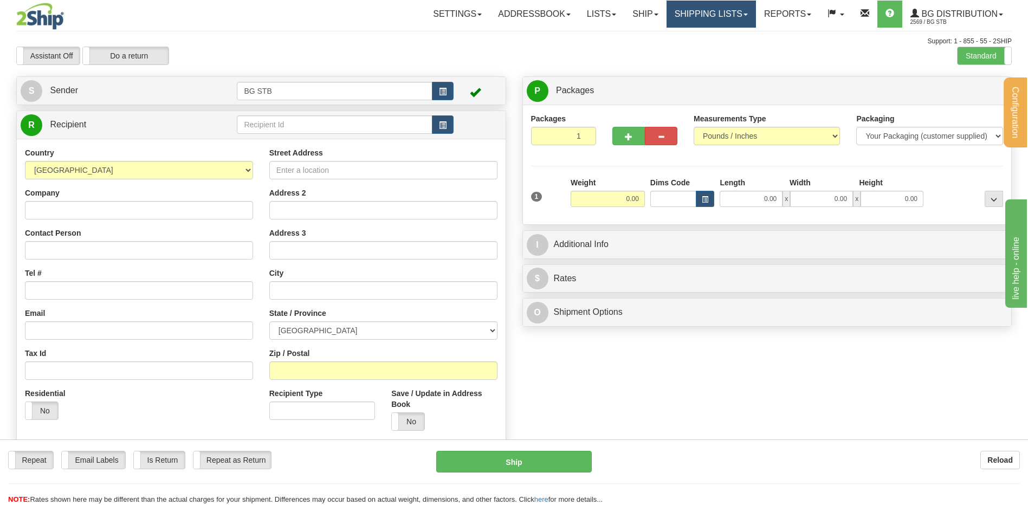
click at [707, 5] on link "Shipping lists" at bounding box center [710, 14] width 89 height 27
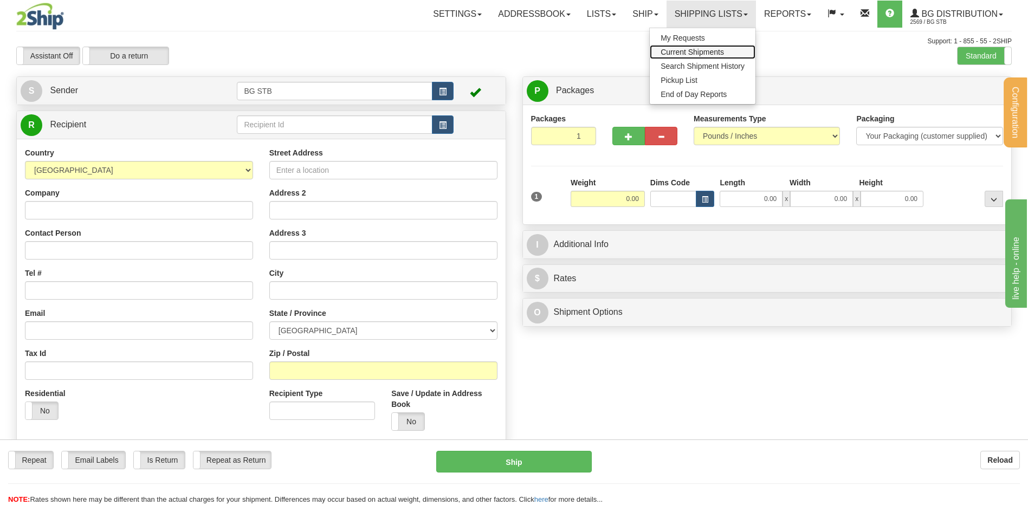
click at [682, 50] on span "Current Shipments" at bounding box center [691, 52] width 63 height 9
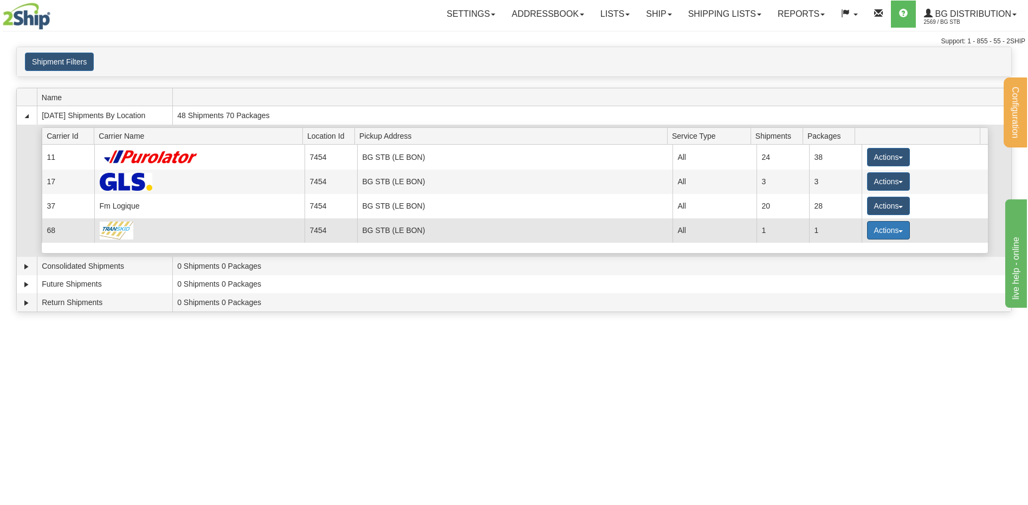
click at [873, 232] on button "Actions" at bounding box center [888, 230] width 43 height 18
click at [852, 252] on span "Details" at bounding box center [847, 250] width 29 height 8
